Goal: Obtain resource: Download file/media

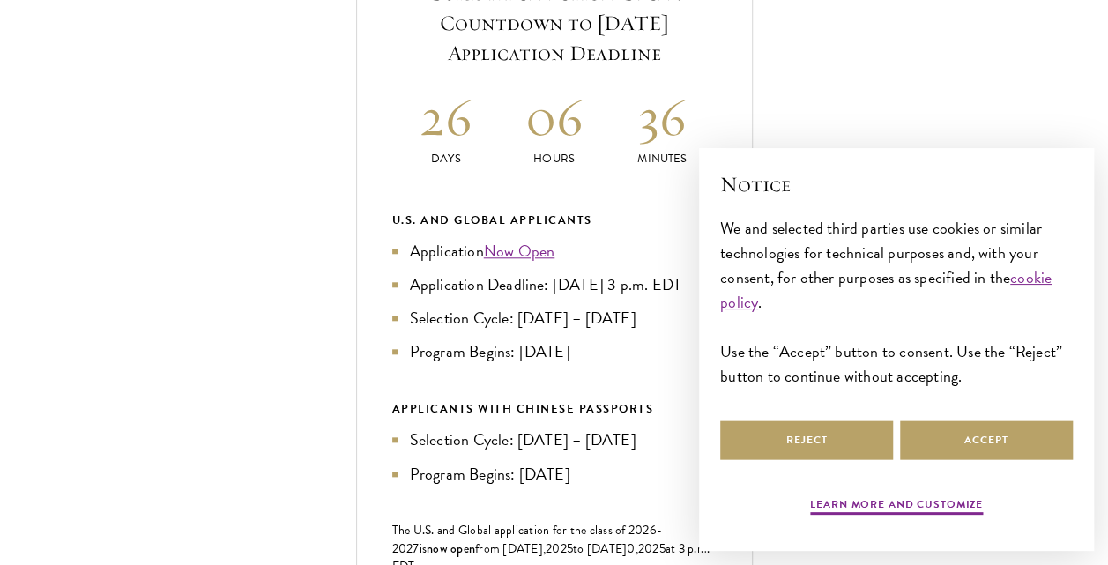
scroll to position [741, 0]
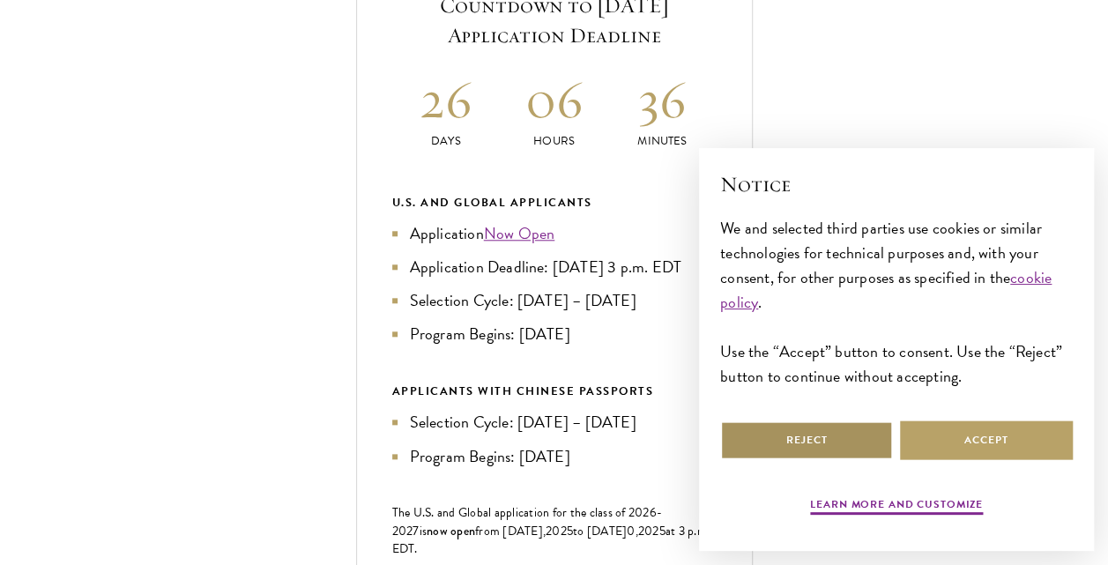
click at [817, 446] on button "Reject" at bounding box center [806, 441] width 173 height 40
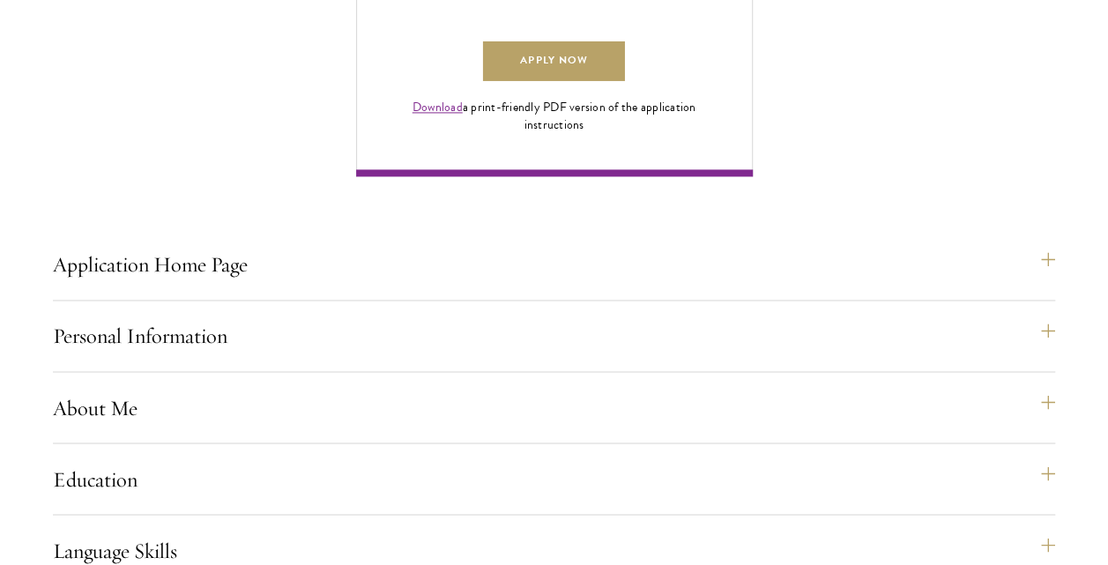
scroll to position [1349, 0]
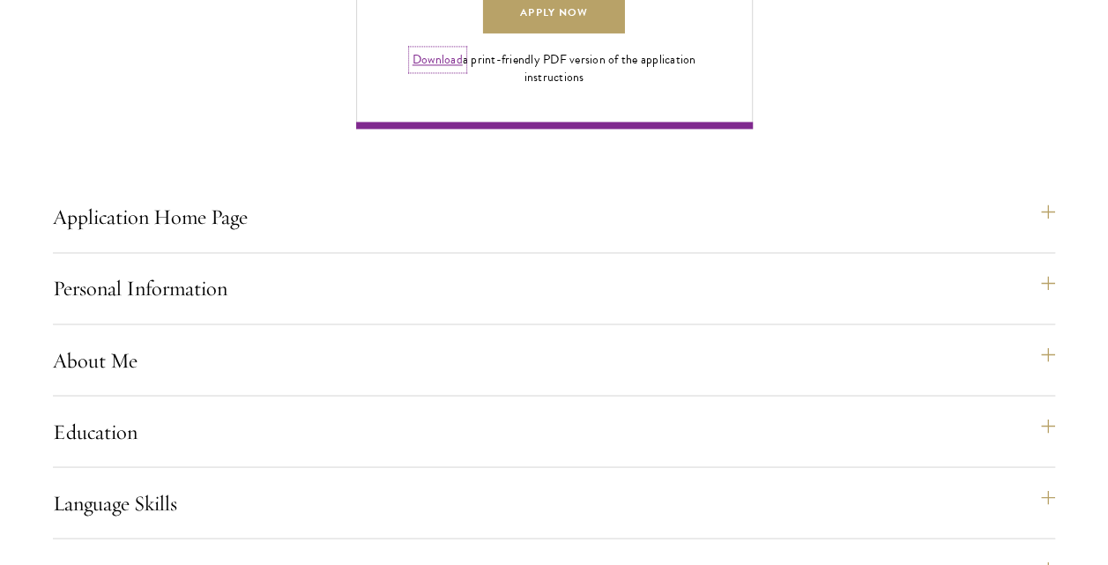
click at [439, 69] on link "Download" at bounding box center [438, 59] width 50 height 19
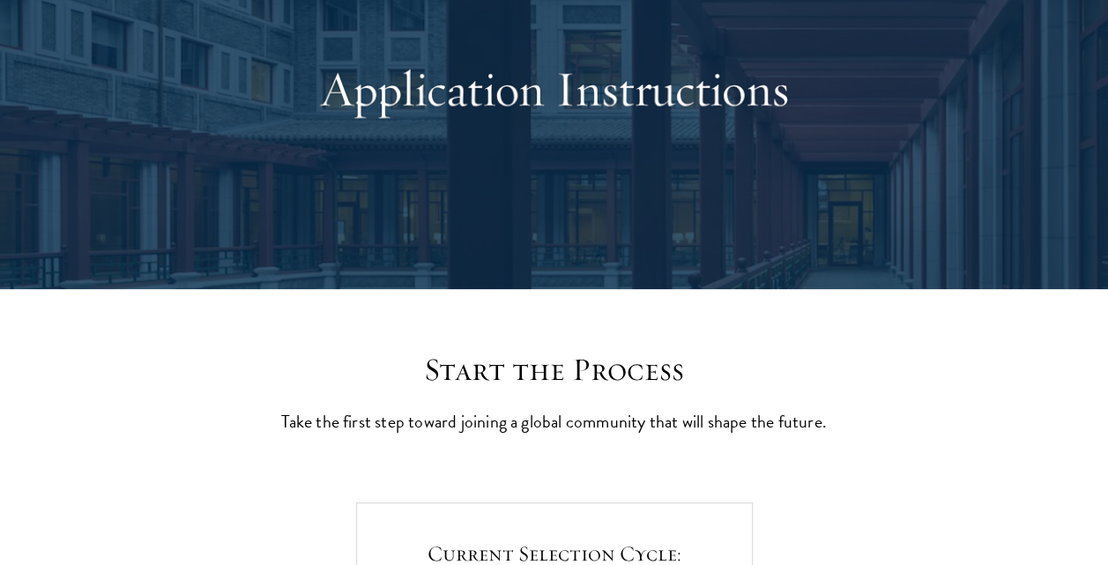
scroll to position [0, 0]
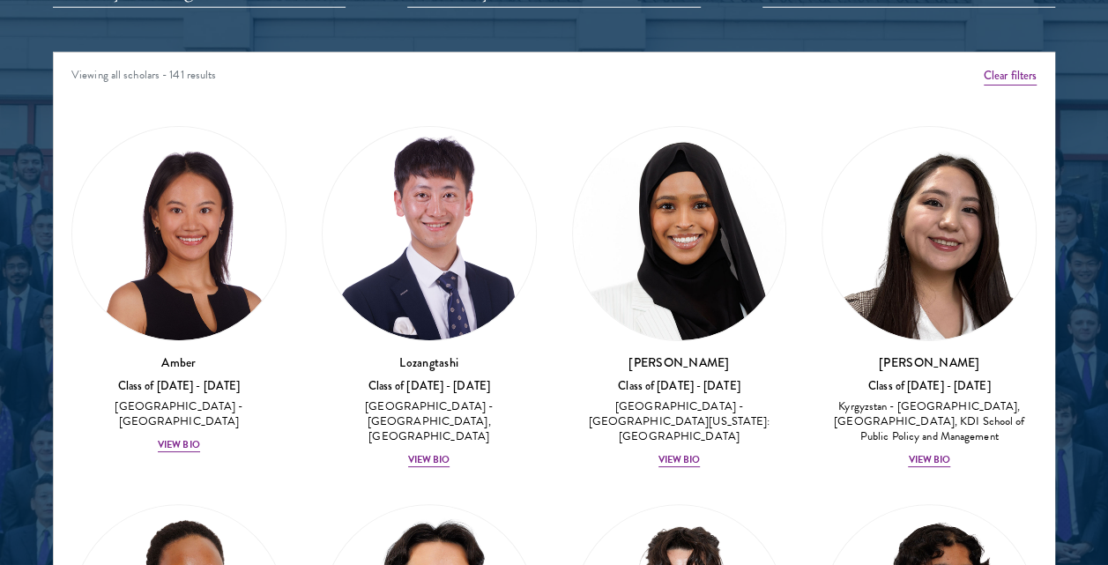
scroll to position [2303, 0]
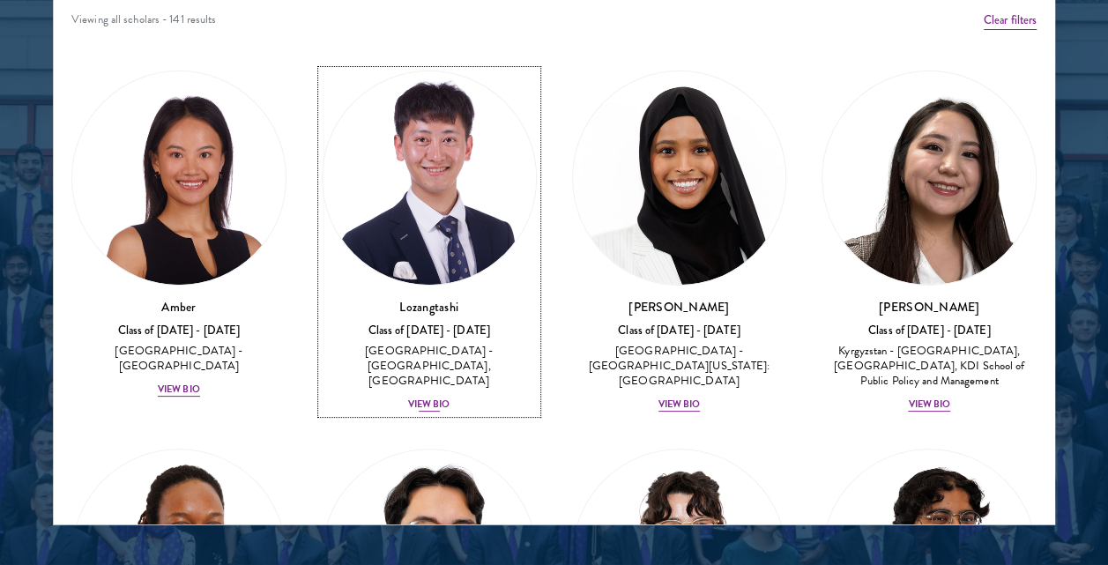
click at [414, 398] on div "View Bio" at bounding box center [429, 405] width 42 height 14
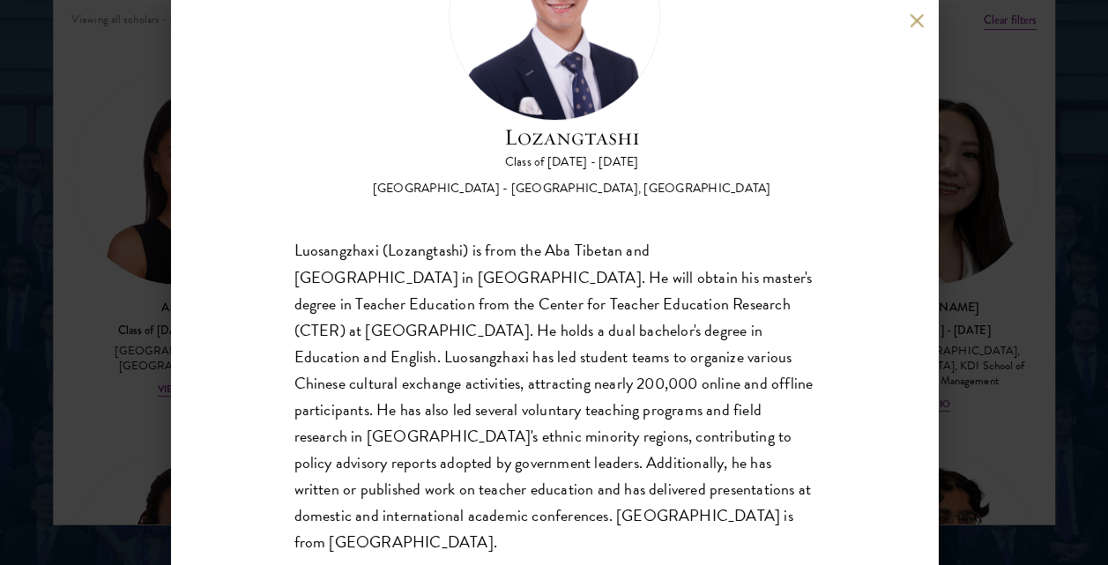
scroll to position [160, 0]
